Goal: Transaction & Acquisition: Subscribe to service/newsletter

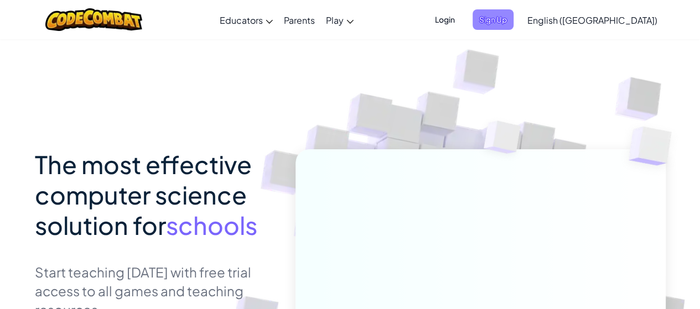
click at [513, 18] on span "Sign Up" at bounding box center [492, 19] width 41 height 20
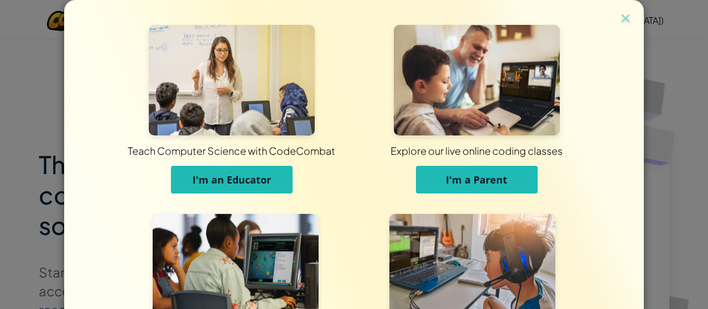
click at [255, 182] on span "I'm an Educator" at bounding box center [231, 179] width 79 height 13
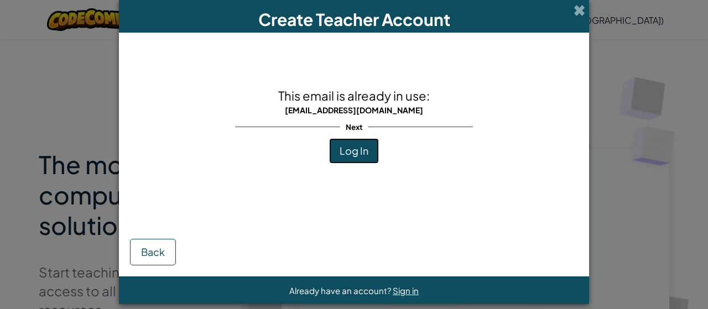
click at [344, 148] on span "Log In" at bounding box center [354, 150] width 29 height 13
